Goal: Information Seeking & Learning: Learn about a topic

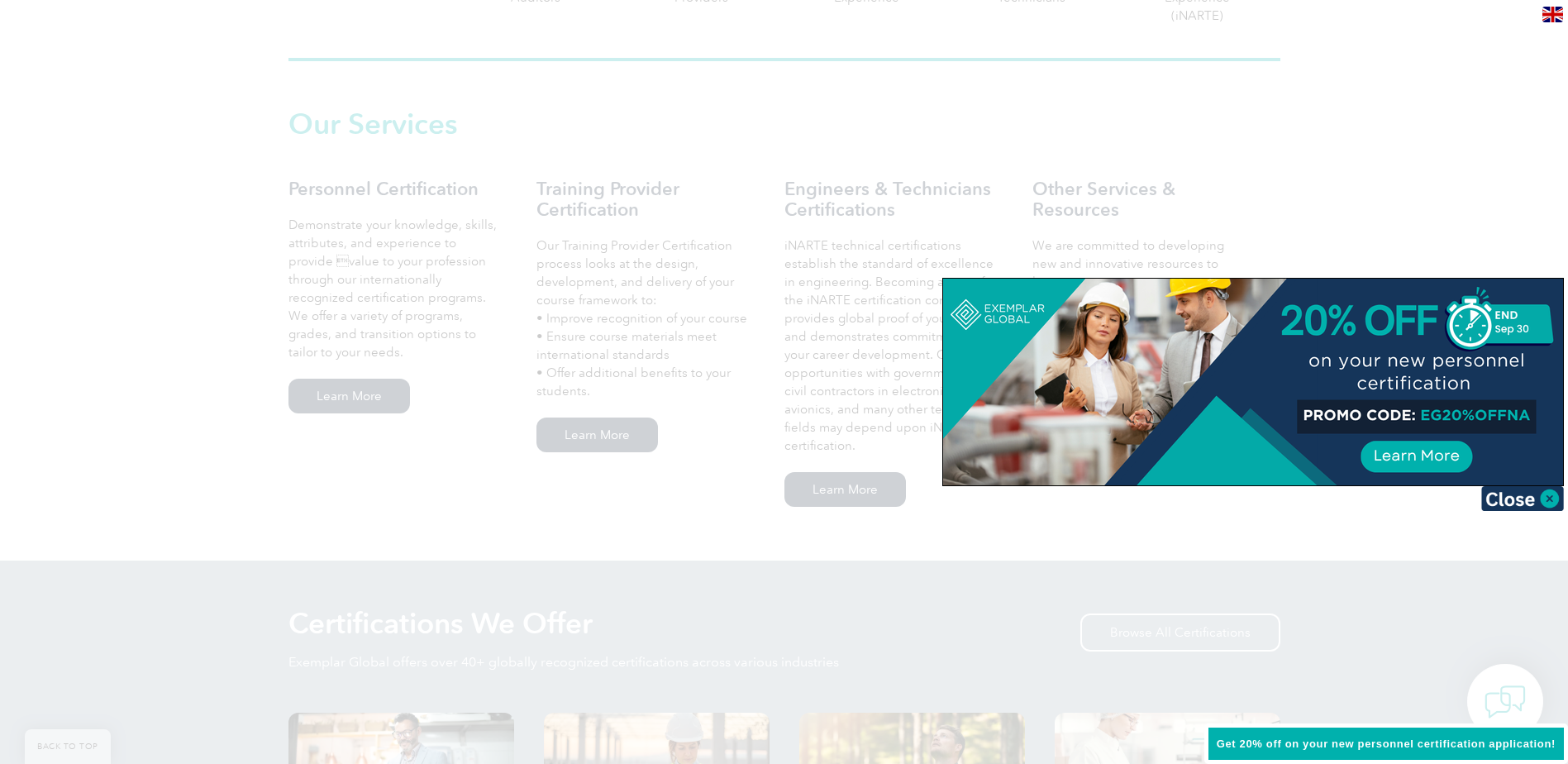
scroll to position [1241, 0]
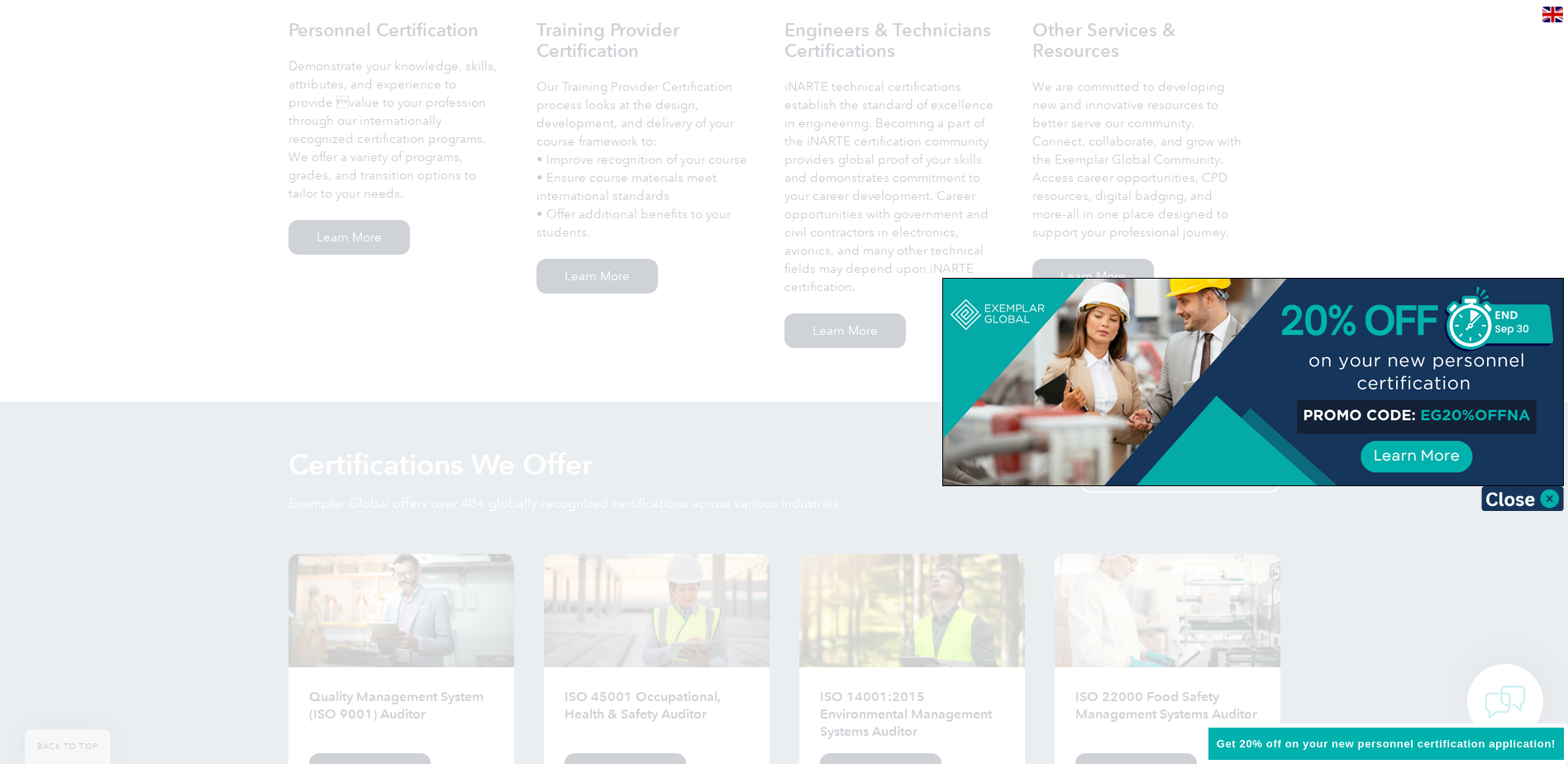
drag, startPoint x: 1452, startPoint y: 226, endPoint x: 1442, endPoint y: 232, distance: 11.7
click at [1451, 226] on div at bounding box center [784, 382] width 1568 height 764
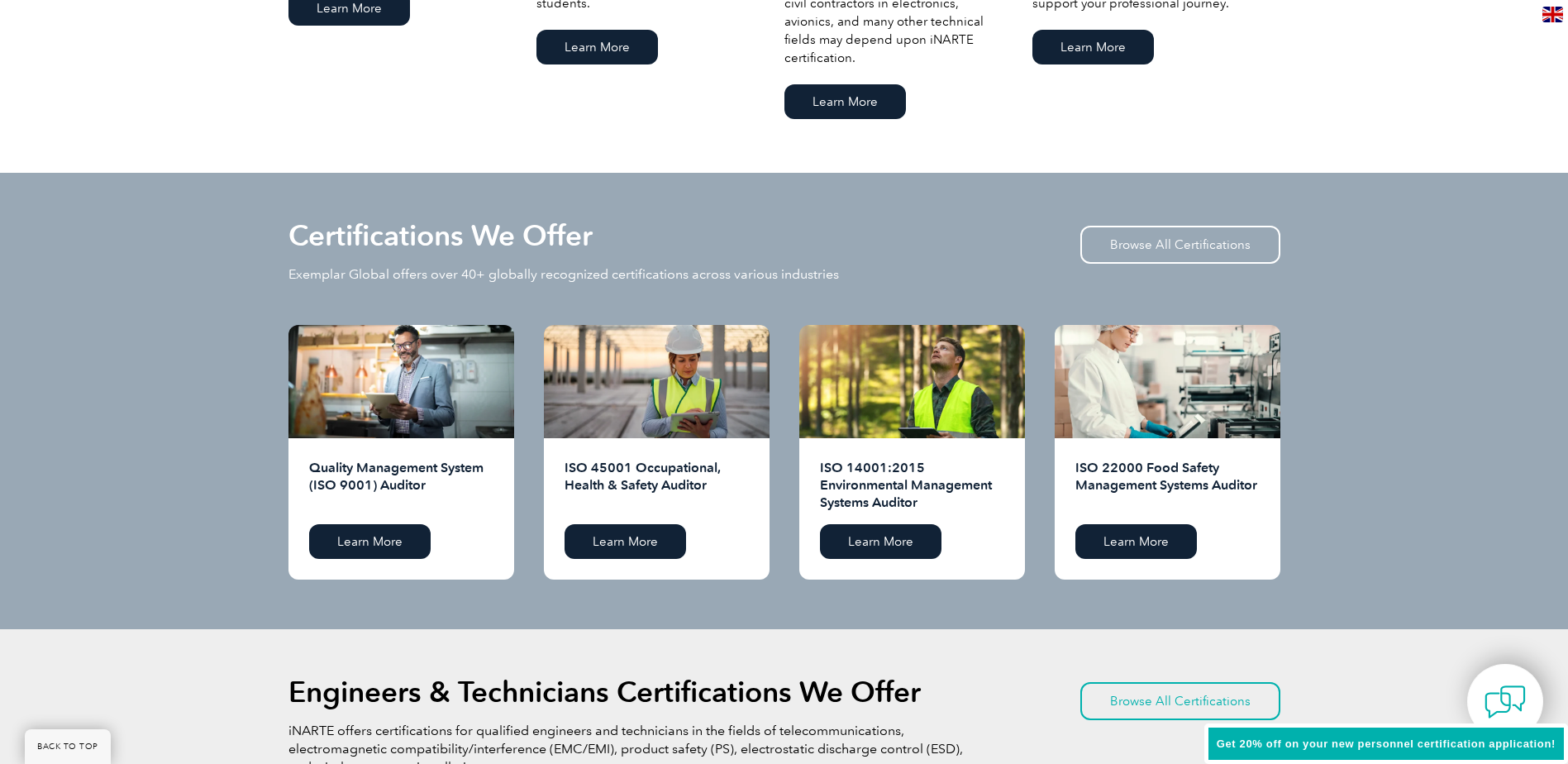
scroll to position [1488, 0]
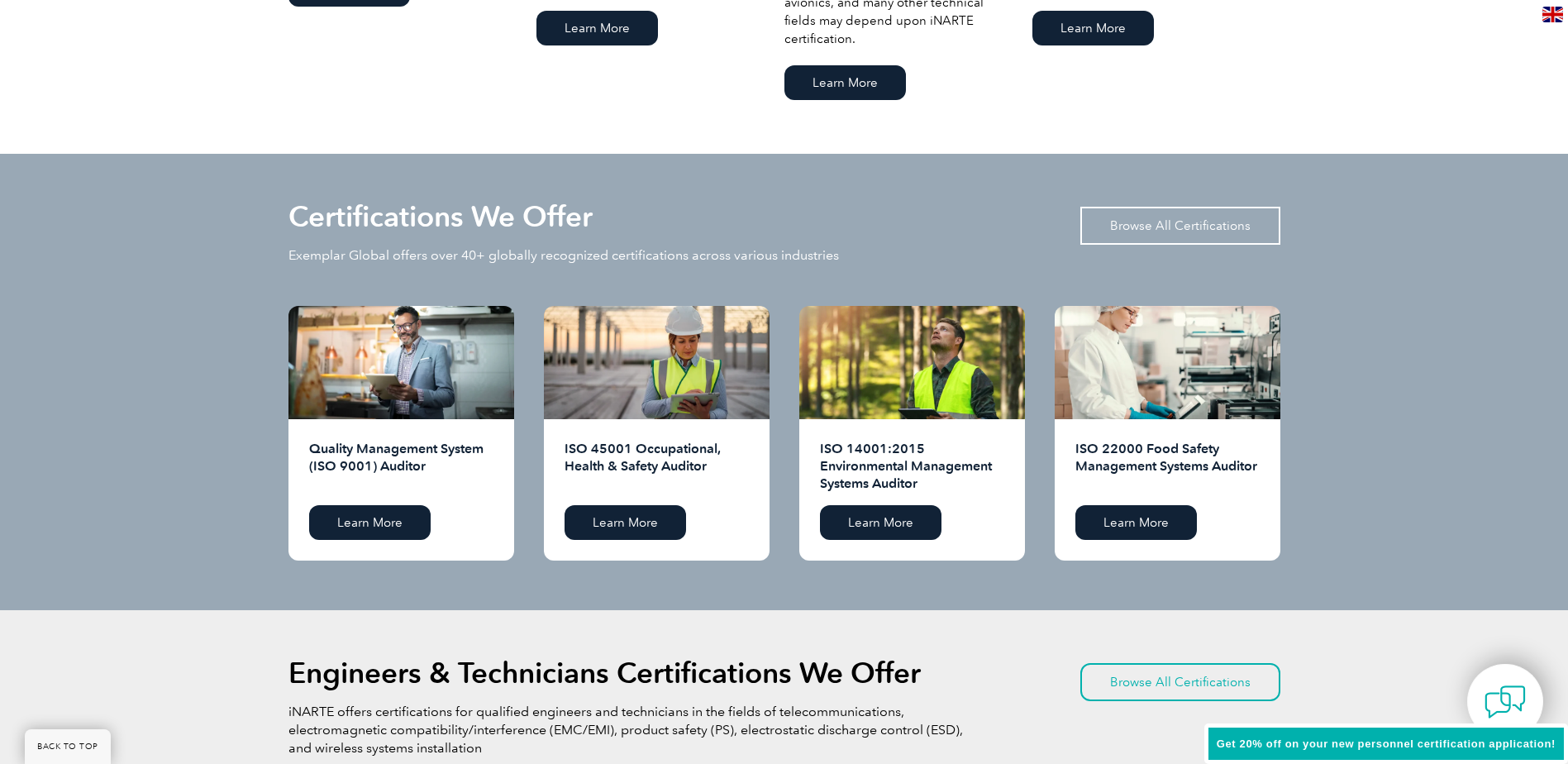
click at [1204, 228] on link "Browse All Certifications" at bounding box center [1180, 226] width 200 height 38
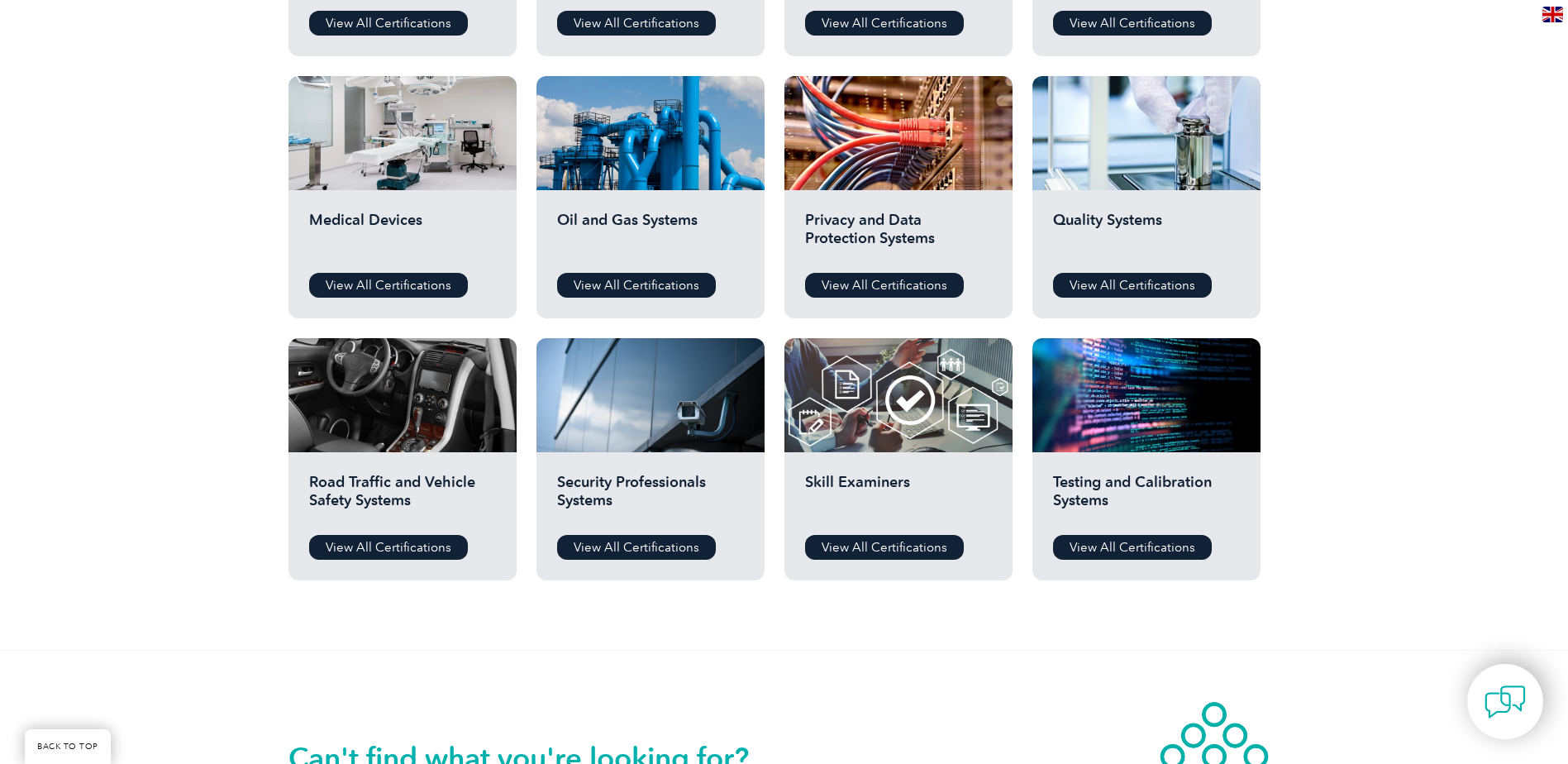
scroll to position [992, 0]
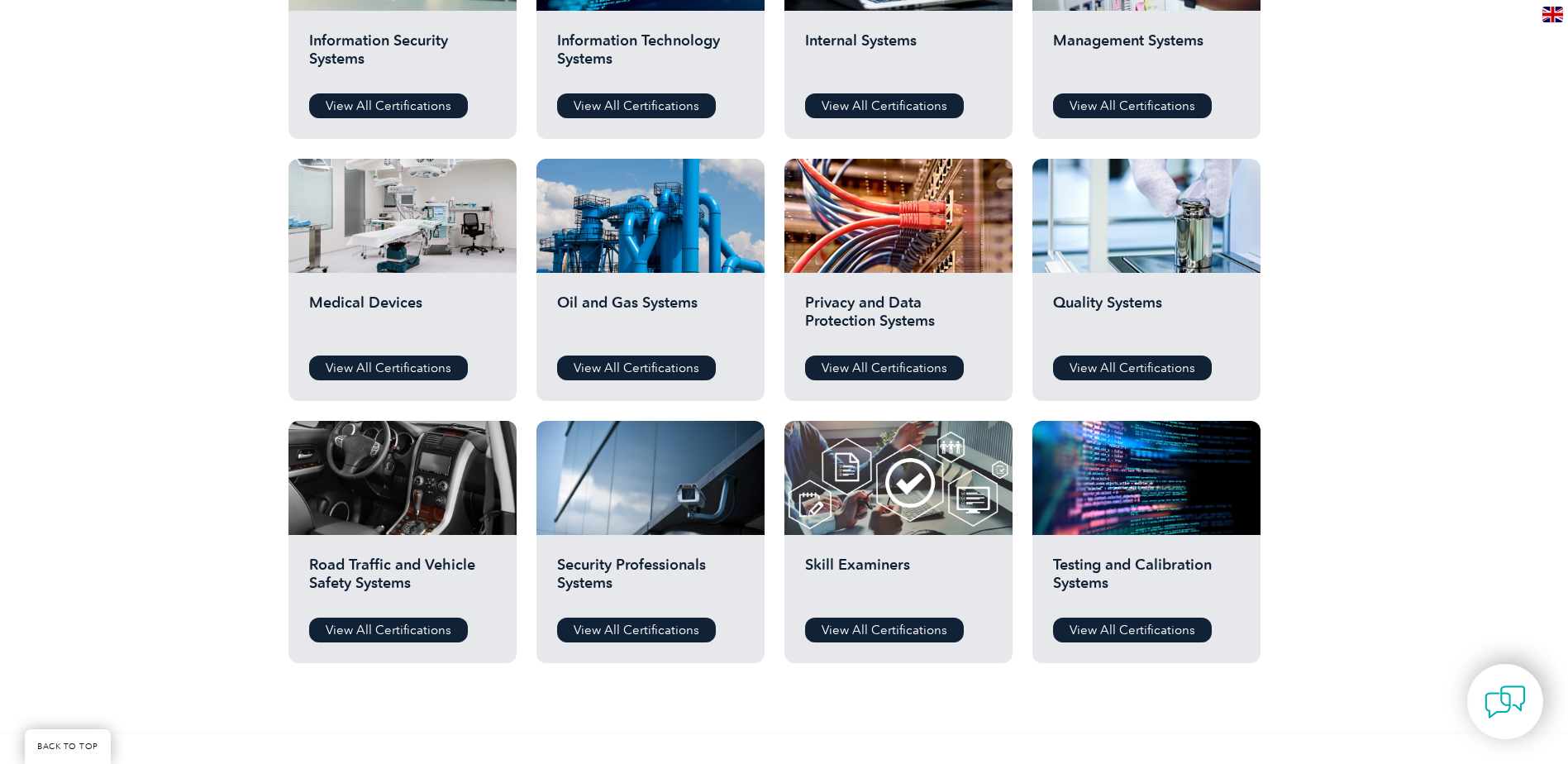
click at [1102, 274] on div "Quality Systems View All Certifications" at bounding box center [1146, 337] width 228 height 128
click at [1116, 365] on link "View All Certifications" at bounding box center [1132, 368] width 159 height 25
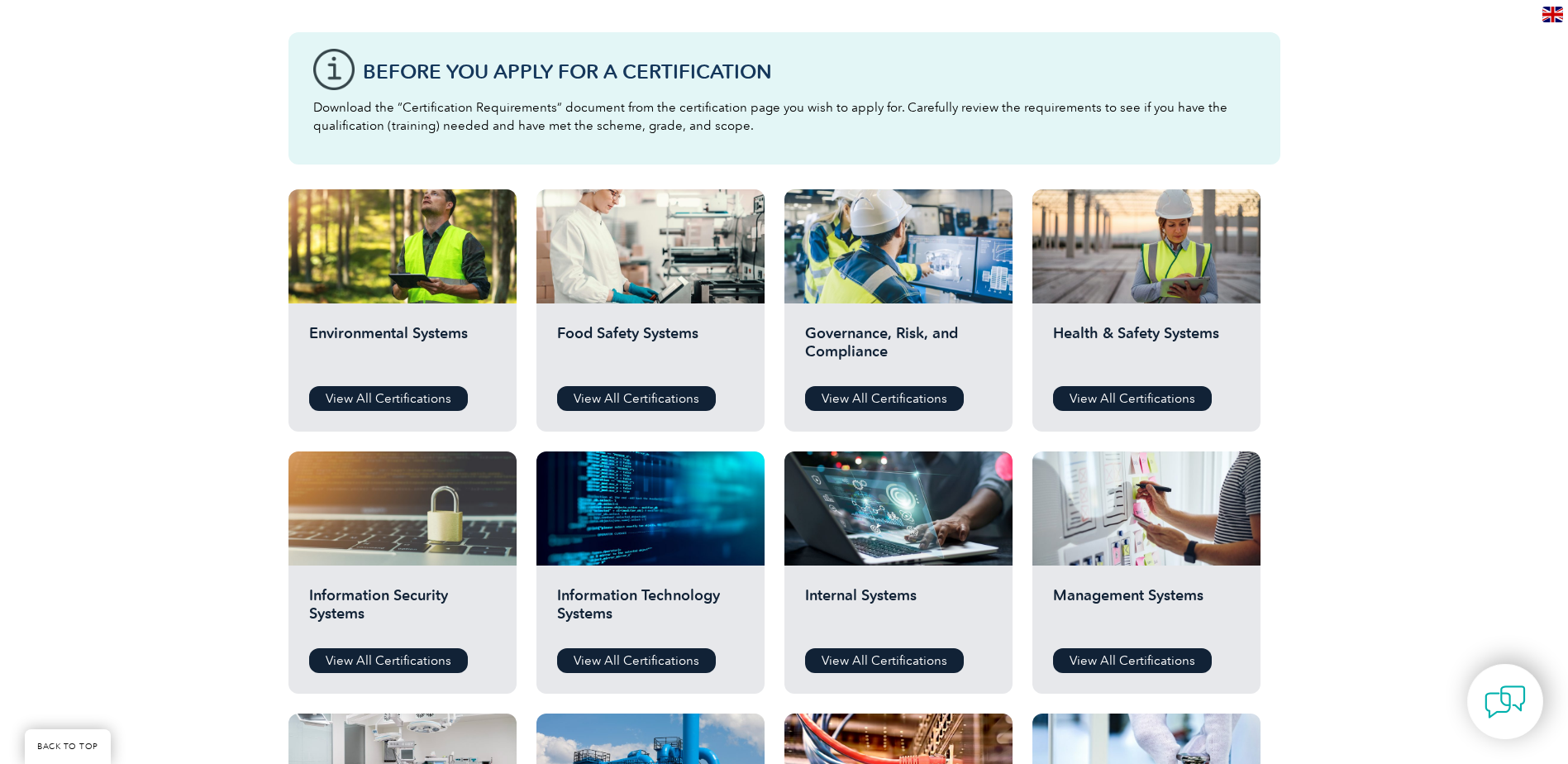
scroll to position [413, 0]
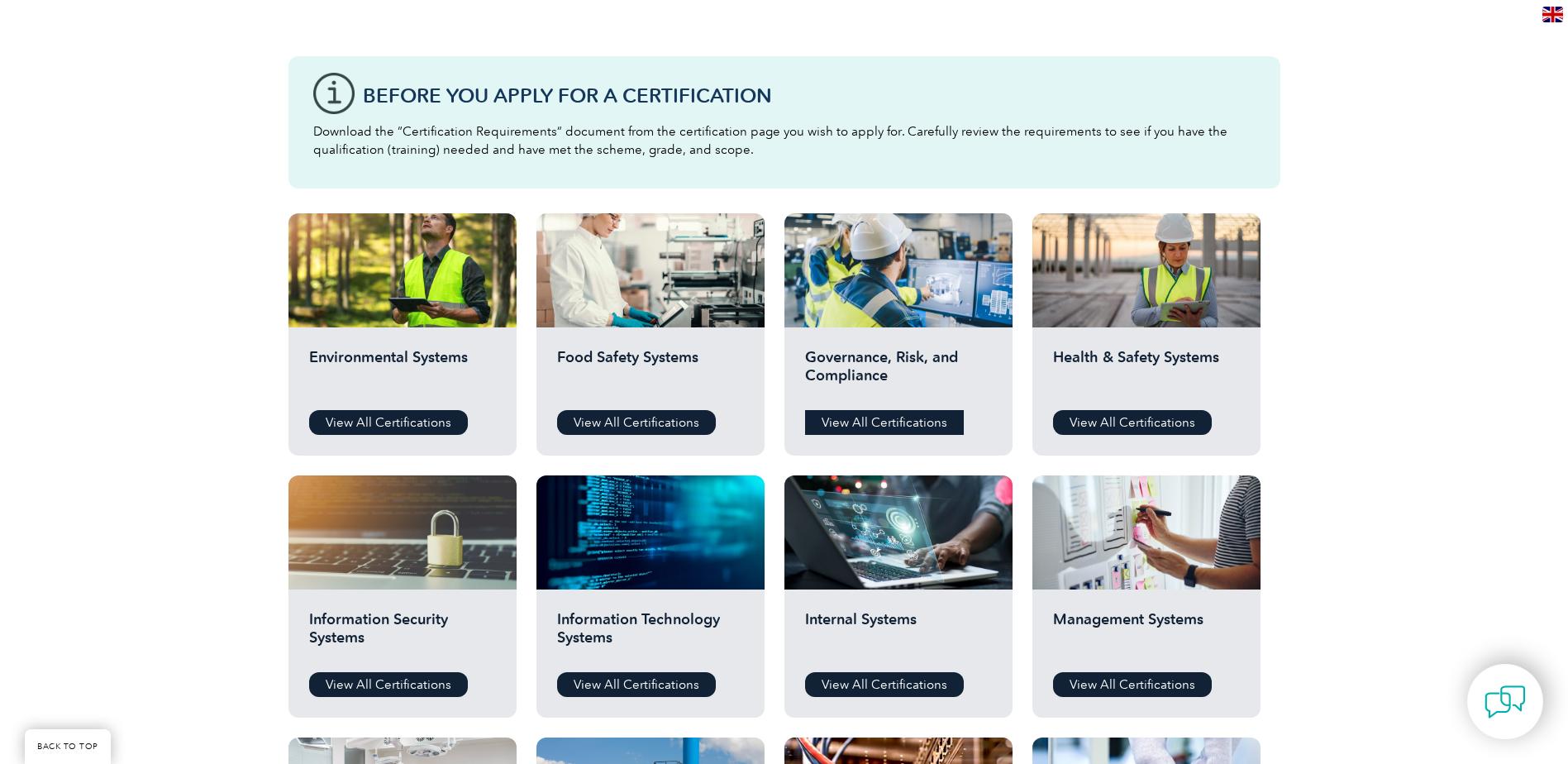
click at [898, 415] on link "View All Certifications" at bounding box center [885, 422] width 159 height 25
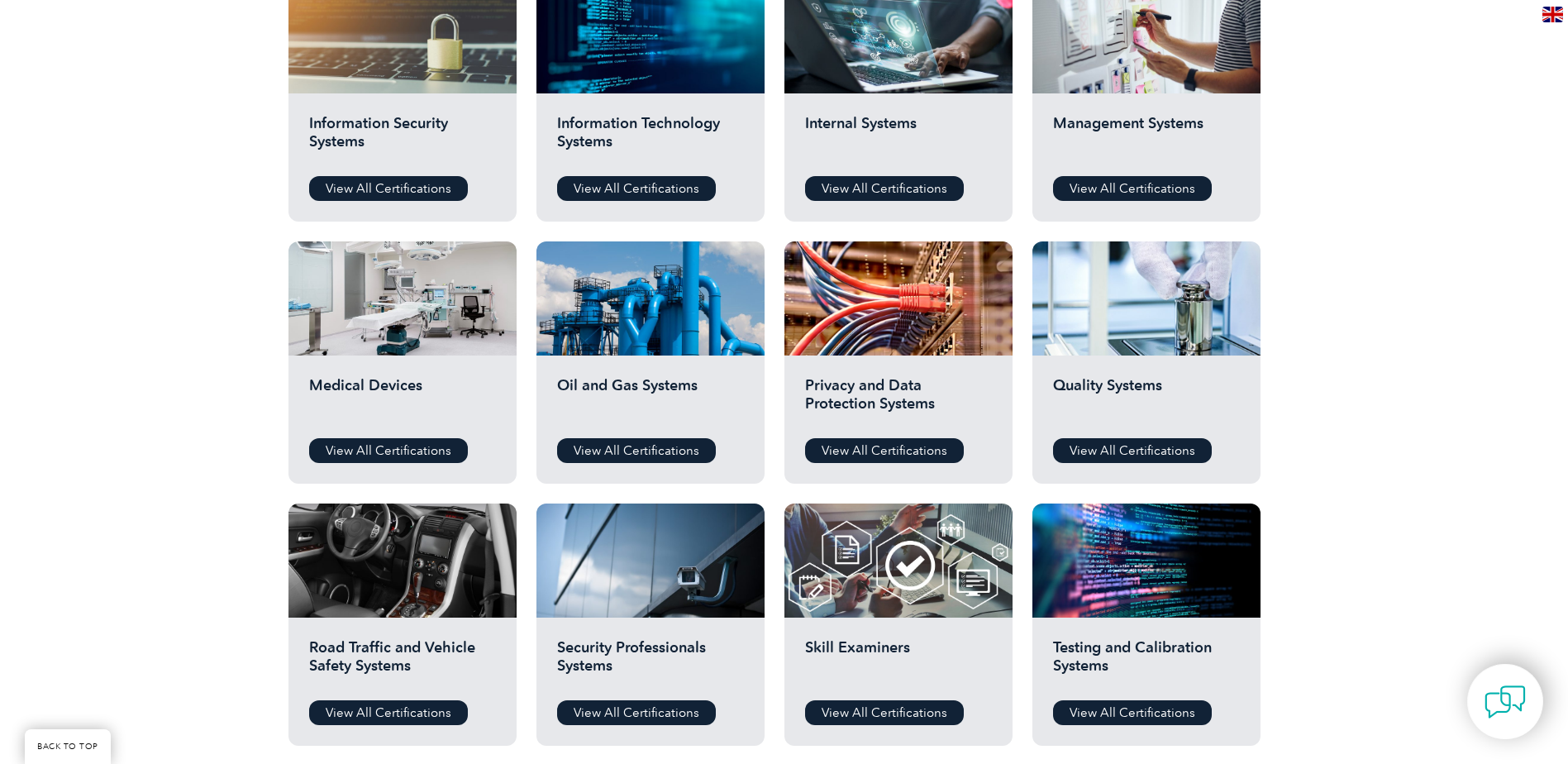
scroll to position [992, 0]
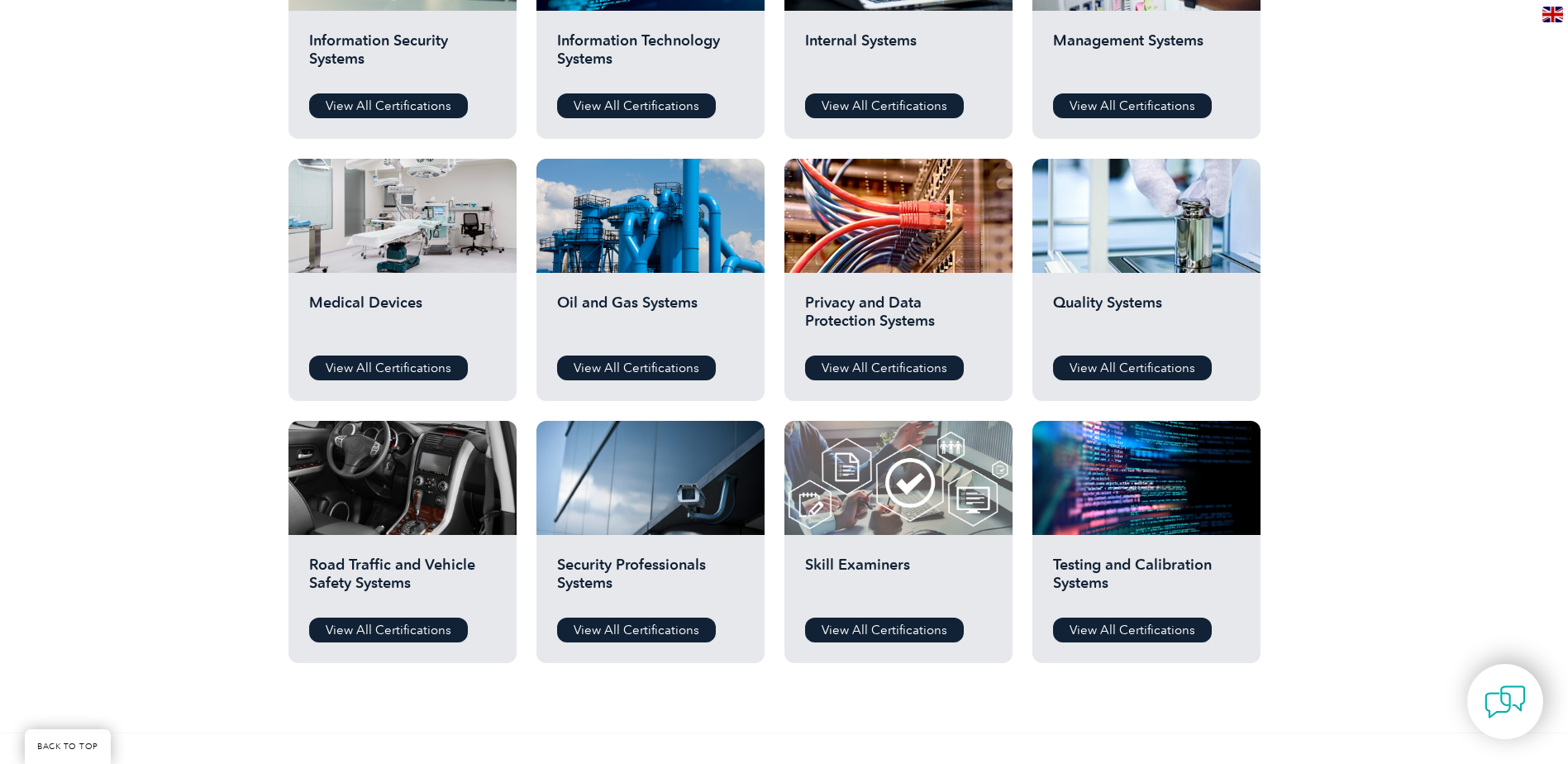
click at [874, 521] on div at bounding box center [898, 478] width 228 height 114
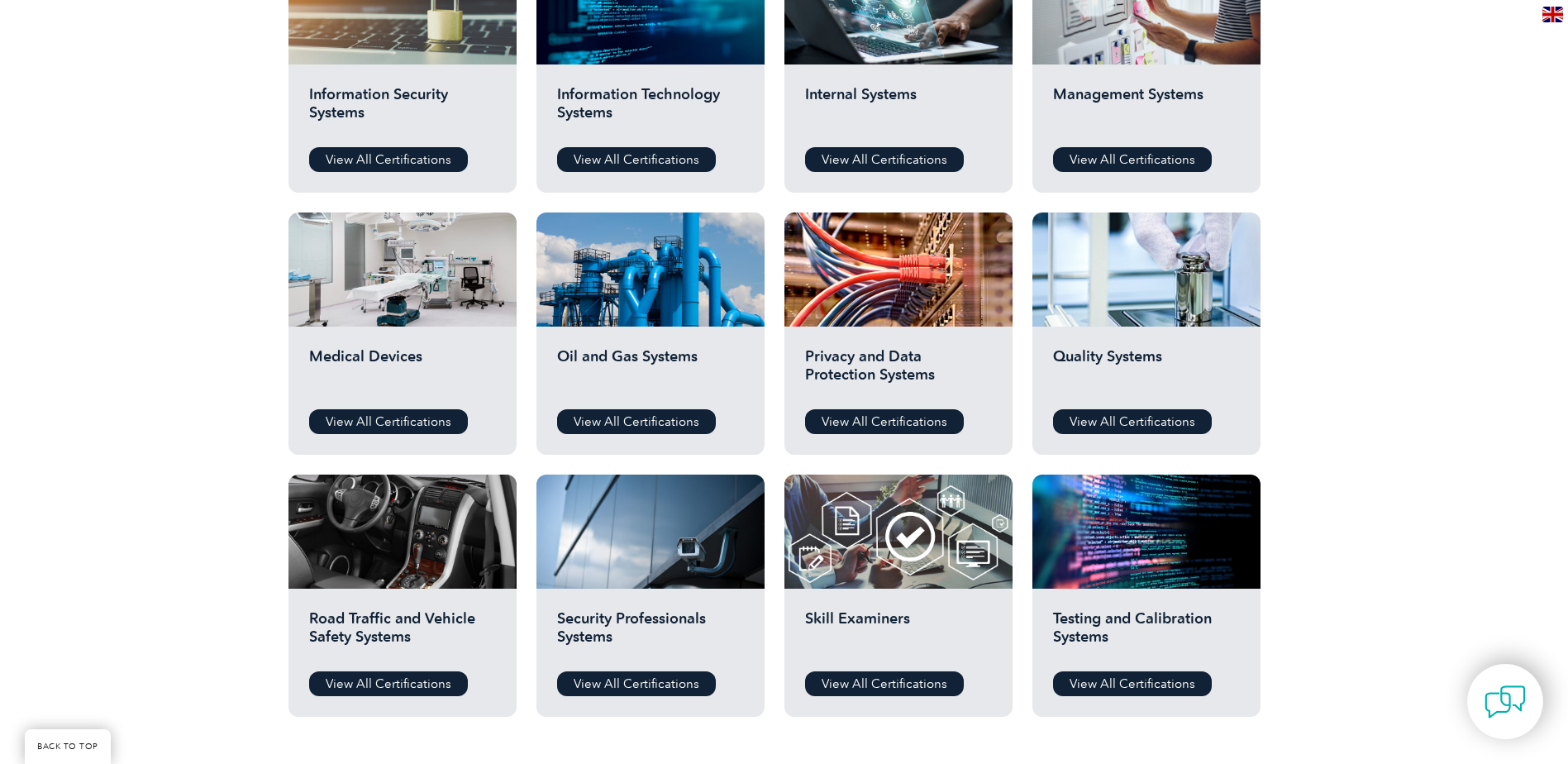
scroll to position [909, 0]
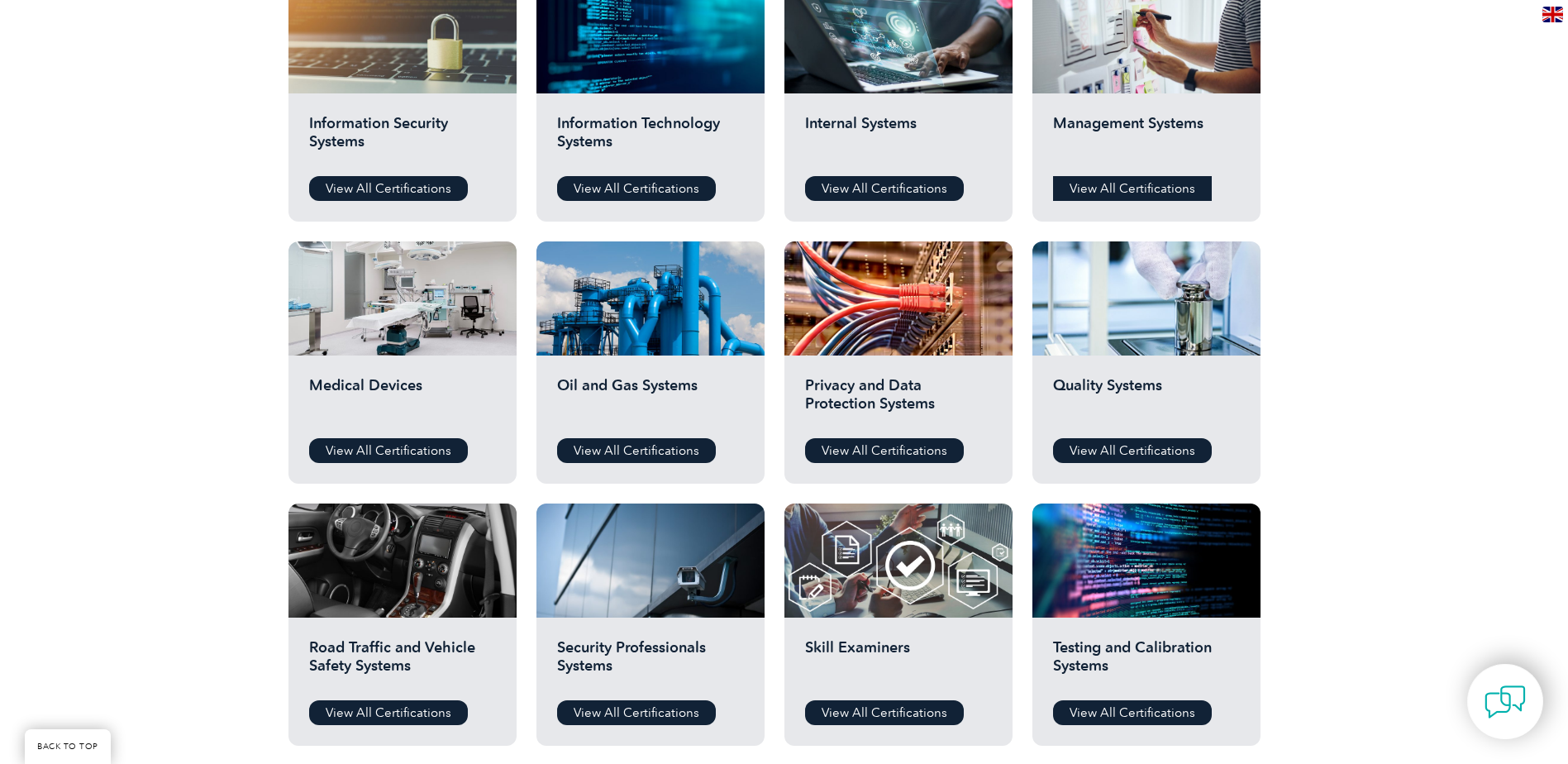
click at [1126, 192] on link "View All Certifications" at bounding box center [1132, 188] width 159 height 25
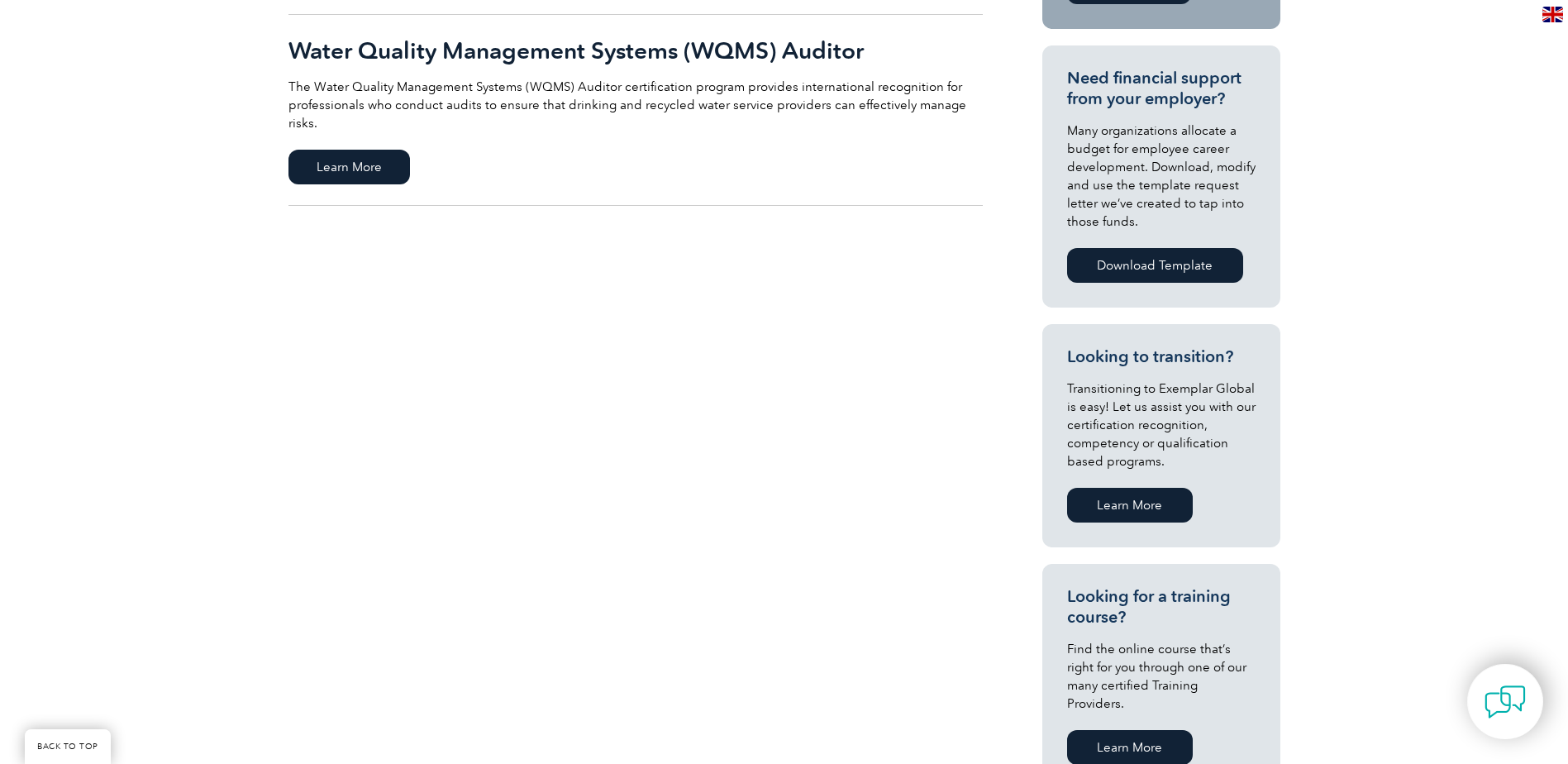
scroll to position [166, 0]
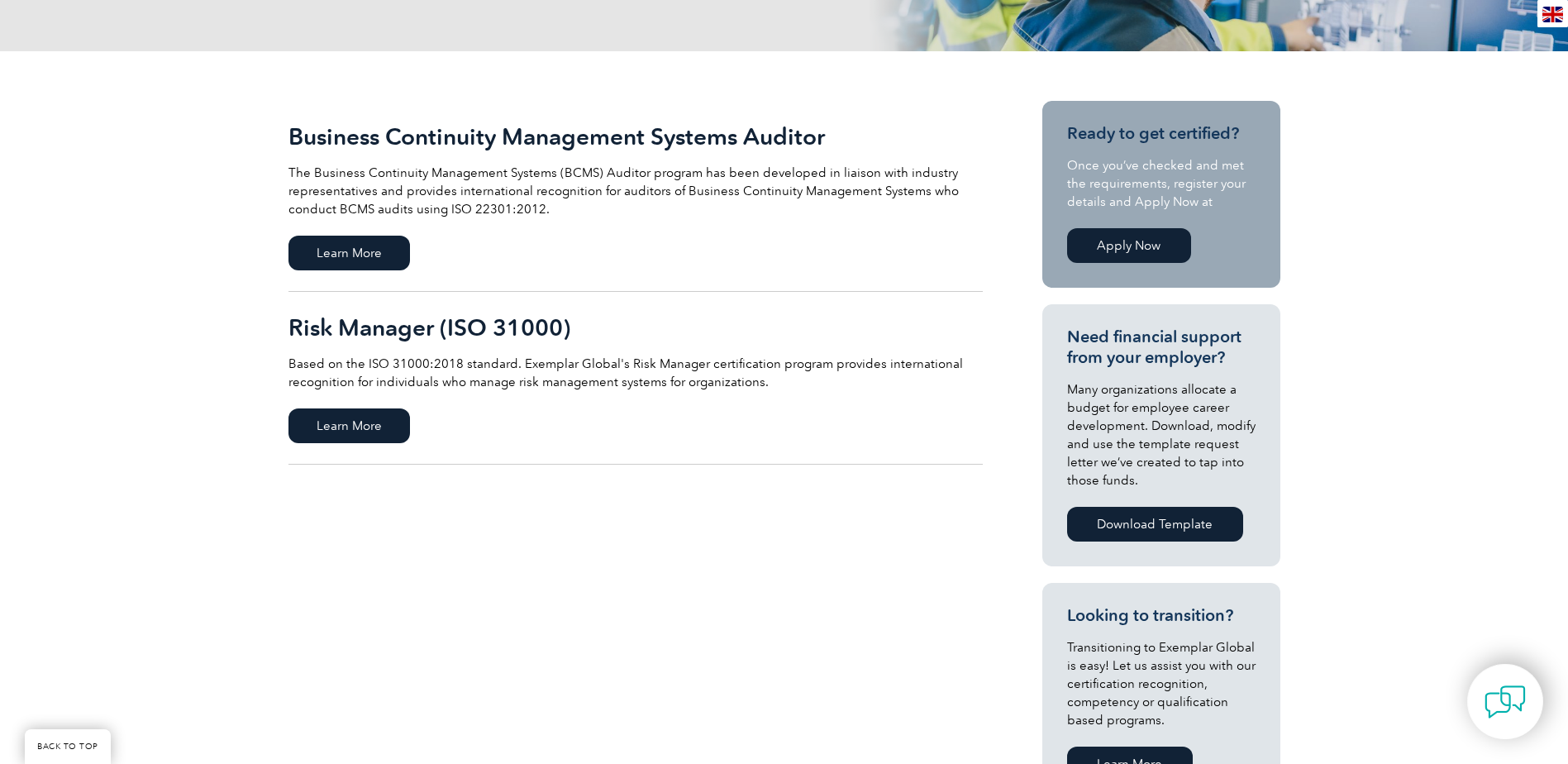
scroll to position [330, 0]
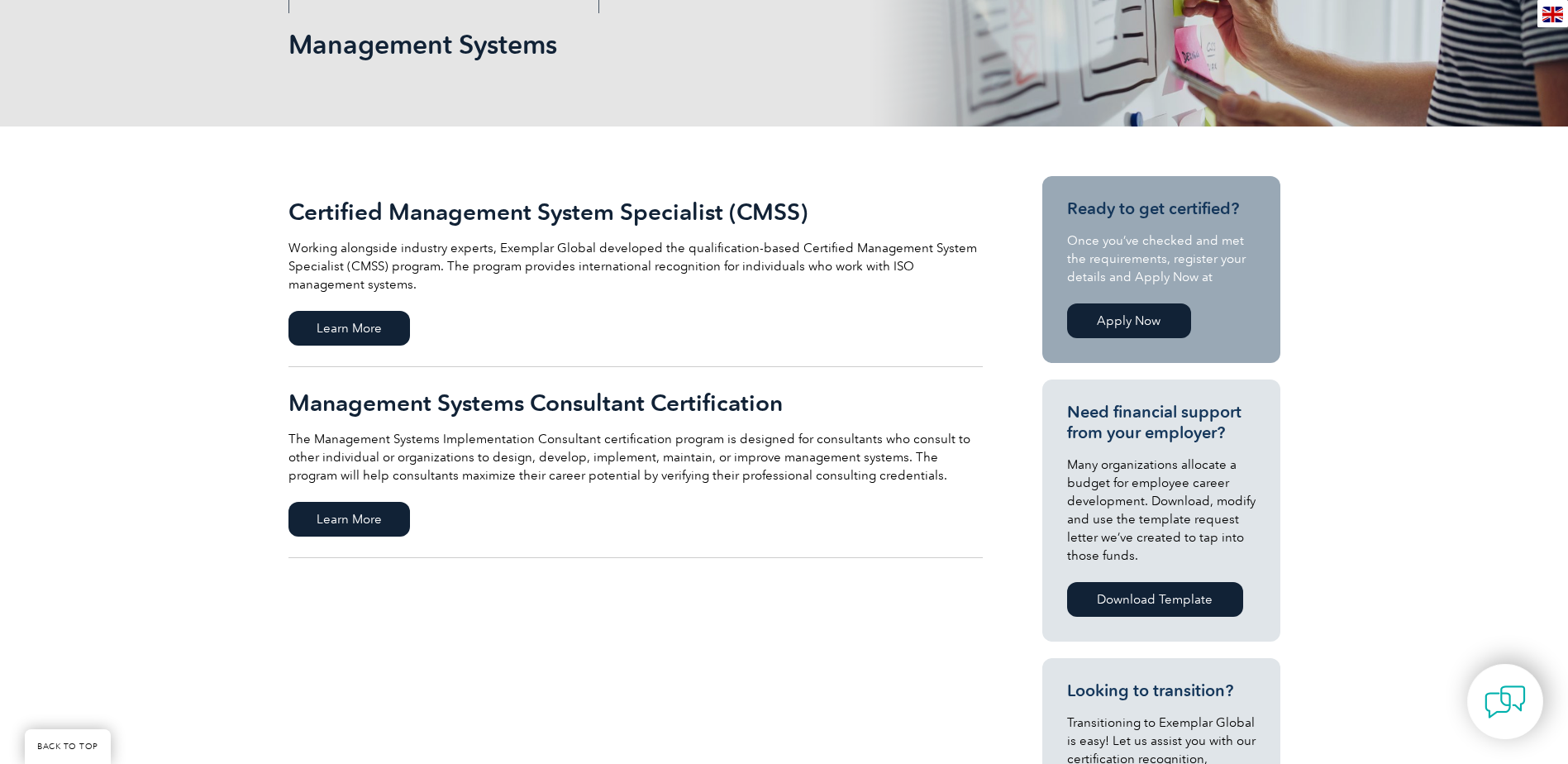
scroll to position [248, 0]
